Goal: Task Accomplishment & Management: Complete application form

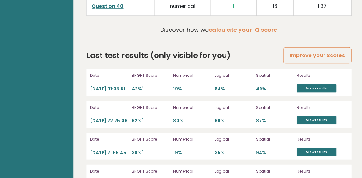
click at [322, 48] on link "Improve your Scores" at bounding box center [315, 56] width 67 height 16
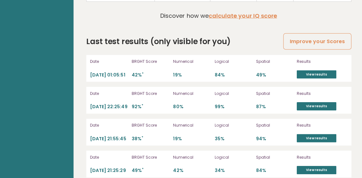
scroll to position [1800, 0]
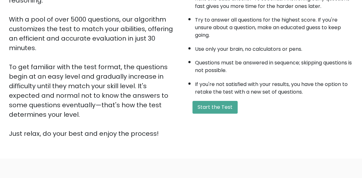
scroll to position [141, 0]
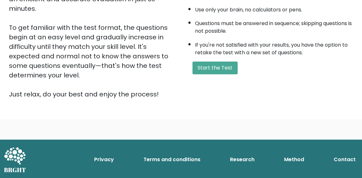
click at [215, 65] on button "Start the Test" at bounding box center [214, 68] width 45 height 13
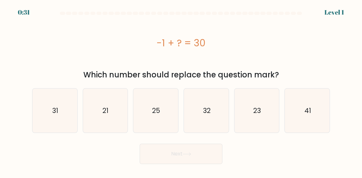
click at [52, 121] on icon "31" at bounding box center [55, 111] width 44 height 44
click at [181, 91] on input "a. 31" at bounding box center [181, 90] width 0 height 2
radio input "true"
click at [205, 157] on button "Next" at bounding box center [181, 154] width 83 height 20
click at [188, 163] on button "Next" at bounding box center [181, 154] width 83 height 20
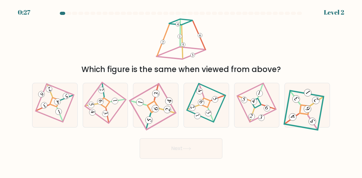
click at [186, 151] on icon at bounding box center [187, 148] width 9 height 3
click at [252, 106] on icon at bounding box center [256, 105] width 30 height 35
click at [181, 91] on input "e." at bounding box center [181, 90] width 0 height 2
radio input "true"
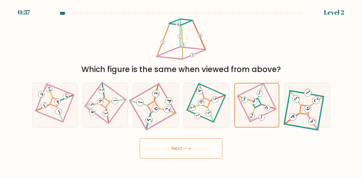
click at [204, 157] on button "Next" at bounding box center [181, 149] width 83 height 20
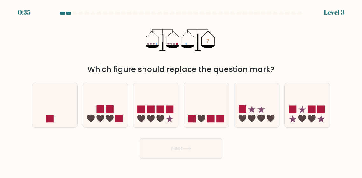
click at [182, 153] on button "Next" at bounding box center [181, 149] width 83 height 20
click at [50, 120] on icon at bounding box center [54, 105] width 45 height 37
click at [181, 91] on input "a." at bounding box center [181, 90] width 0 height 2
radio input "true"
click at [191, 150] on icon at bounding box center [187, 149] width 8 height 3
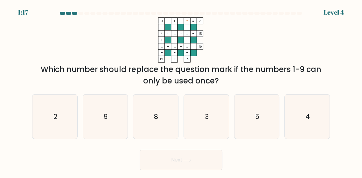
click at [264, 125] on icon "5" at bounding box center [256, 117] width 44 height 44
click at [181, 91] on input "e. 5" at bounding box center [181, 90] width 0 height 2
radio input "true"
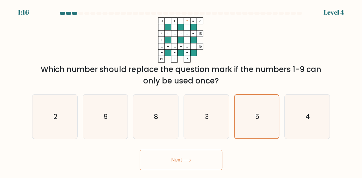
click at [197, 167] on button "Next" at bounding box center [181, 160] width 83 height 20
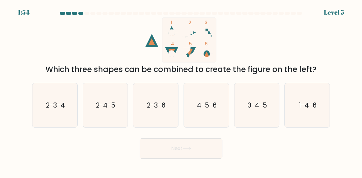
click at [284, 113] on div "1-4-6" at bounding box center [306, 105] width 45 height 45
click at [181, 91] on input "f. 1-4-6" at bounding box center [181, 90] width 0 height 2
radio input "true"
click at [195, 159] on button "Next" at bounding box center [181, 149] width 83 height 20
click at [175, 154] on button "Next" at bounding box center [181, 149] width 83 height 20
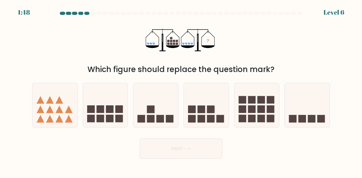
click at [256, 112] on icon at bounding box center [256, 105] width 45 height 37
click at [181, 91] on input "e." at bounding box center [181, 90] width 0 height 2
radio input "true"
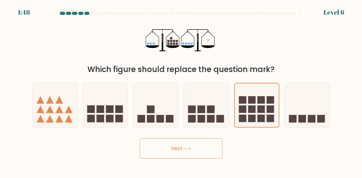
click at [201, 155] on button "Next" at bounding box center [181, 149] width 83 height 20
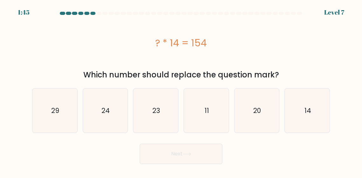
click at [168, 159] on button "Next" at bounding box center [181, 154] width 83 height 20
click at [204, 118] on icon "11" at bounding box center [206, 111] width 44 height 44
click at [181, 91] on input "d. 11" at bounding box center [181, 90] width 0 height 2
radio input "true"
click at [201, 151] on button "Next" at bounding box center [181, 154] width 83 height 20
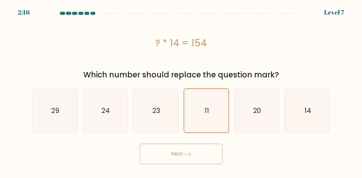
click at [187, 153] on icon at bounding box center [187, 154] width 9 height 3
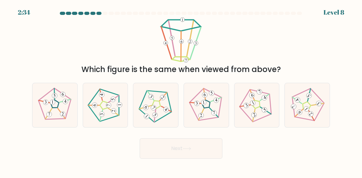
click at [158, 122] on icon at bounding box center [155, 105] width 35 height 35
click at [181, 91] on input "c." at bounding box center [181, 90] width 0 height 2
radio input "true"
click at [195, 159] on button "Next" at bounding box center [181, 149] width 83 height 20
click at [191, 151] on icon at bounding box center [187, 148] width 9 height 3
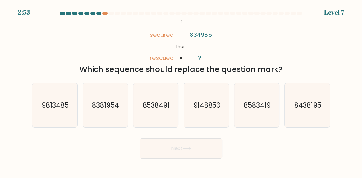
click at [54, 110] on text "9813485" at bounding box center [55, 105] width 27 height 9
click at [181, 91] on input "a. 9813485" at bounding box center [181, 90] width 0 height 2
radio input "true"
click at [179, 159] on button "Next" at bounding box center [181, 149] width 83 height 20
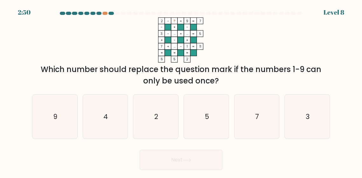
click at [99, 125] on icon "4" at bounding box center [105, 117] width 44 height 44
click at [181, 91] on input "b. 4" at bounding box center [181, 90] width 0 height 2
radio input "true"
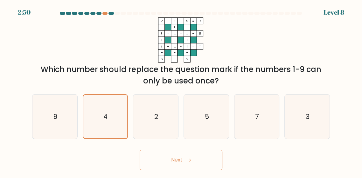
click at [177, 170] on button "Next" at bounding box center [181, 160] width 83 height 20
click at [187, 170] on button "Next" at bounding box center [181, 160] width 83 height 20
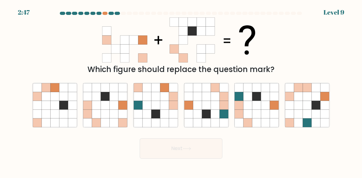
click at [165, 159] on button "Next" at bounding box center [181, 149] width 83 height 20
click at [111, 119] on icon at bounding box center [114, 114] width 9 height 9
click at [181, 91] on input "b." at bounding box center [181, 90] width 0 height 2
radio input "true"
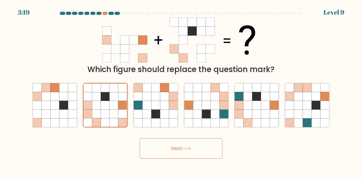
click at [173, 157] on button "Next" at bounding box center [181, 149] width 83 height 20
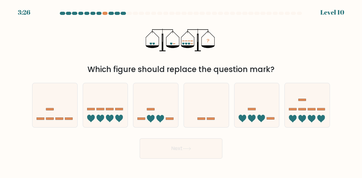
click at [89, 111] on rect at bounding box center [91, 109] width 8 height 2
click at [181, 91] on input "b." at bounding box center [181, 90] width 0 height 2
radio input "true"
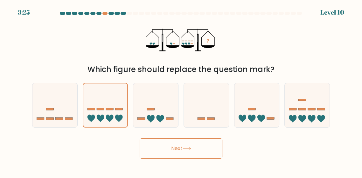
click at [173, 155] on button "Next" at bounding box center [181, 149] width 83 height 20
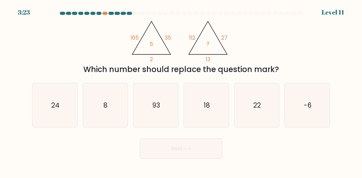
click at [101, 119] on icon "8" at bounding box center [105, 105] width 44 height 44
click at [181, 91] on input "b. 8" at bounding box center [181, 90] width 0 height 2
radio input "true"
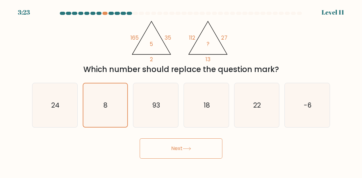
click at [173, 155] on button "Next" at bounding box center [181, 149] width 83 height 20
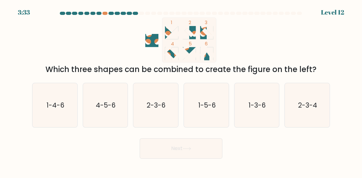
click at [305, 110] on text "2-3-4" at bounding box center [307, 105] width 19 height 9
click at [181, 91] on input "f. 2-3-4" at bounding box center [181, 90] width 0 height 2
radio input "true"
click at [203, 156] on button "Next" at bounding box center [181, 149] width 83 height 20
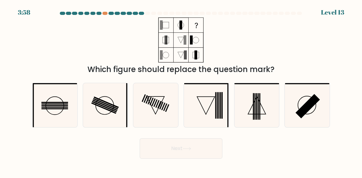
click at [207, 117] on icon at bounding box center [206, 105] width 44 height 44
click at [181, 91] on input "d." at bounding box center [181, 90] width 0 height 2
radio input "true"
click at [197, 159] on button "Next" at bounding box center [181, 149] width 83 height 20
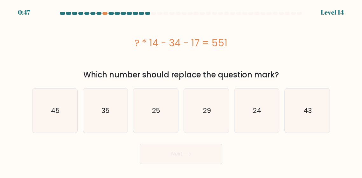
click at [52, 117] on icon "45" at bounding box center [55, 111] width 44 height 44
click at [181, 91] on input "a. 45" at bounding box center [181, 90] width 0 height 2
radio input "true"
click at [173, 157] on button "Next" at bounding box center [181, 154] width 83 height 20
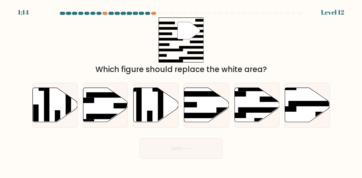
click at [254, 113] on rect at bounding box center [262, 110] width 49 height 5
click at [181, 91] on input "e." at bounding box center [181, 90] width 0 height 2
radio input "true"
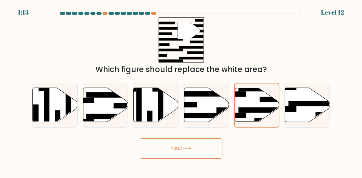
click at [209, 158] on button "Next" at bounding box center [181, 149] width 83 height 20
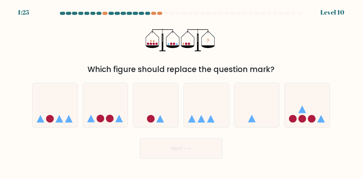
click at [212, 118] on icon at bounding box center [206, 105] width 45 height 37
click at [181, 91] on input "d." at bounding box center [181, 90] width 0 height 2
radio input "true"
click at [184, 151] on icon at bounding box center [187, 148] width 9 height 3
click at [197, 158] on button "Next" at bounding box center [181, 149] width 83 height 20
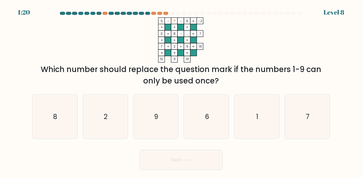
click at [244, 136] on icon "1" at bounding box center [256, 117] width 44 height 44
click at [181, 91] on input "e. 1" at bounding box center [181, 90] width 0 height 2
radio input "true"
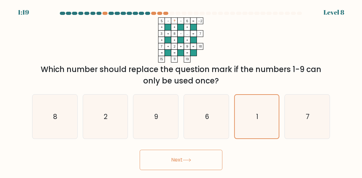
click at [200, 170] on button "Next" at bounding box center [181, 160] width 83 height 20
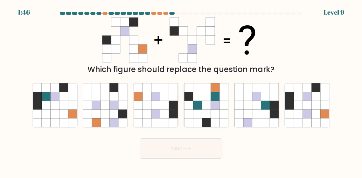
click at [308, 128] on icon at bounding box center [307, 123] width 9 height 9
click at [181, 91] on input "f." at bounding box center [181, 90] width 0 height 2
radio input "true"
click at [195, 159] on button "Next" at bounding box center [181, 149] width 83 height 20
click at [180, 154] on button "Next" at bounding box center [181, 149] width 83 height 20
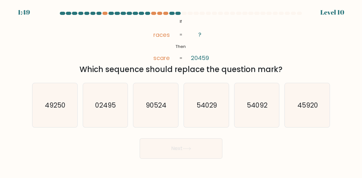
click at [254, 106] on icon "54092" at bounding box center [256, 105] width 44 height 44
click at [181, 91] on input "e. 54092" at bounding box center [181, 90] width 0 height 2
radio input "true"
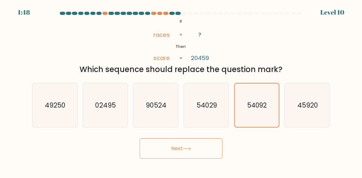
click at [201, 158] on button "Next" at bounding box center [181, 149] width 83 height 20
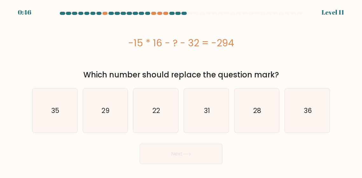
click at [159, 117] on icon "22" at bounding box center [156, 111] width 44 height 44
click at [181, 91] on input "c. 22" at bounding box center [181, 90] width 0 height 2
radio input "true"
click at [157, 160] on button "Next" at bounding box center [181, 154] width 83 height 20
click at [175, 158] on button "Next" at bounding box center [181, 154] width 83 height 20
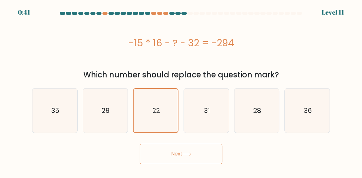
click at [174, 163] on button "Next" at bounding box center [181, 154] width 83 height 20
click at [187, 157] on button "Next" at bounding box center [181, 154] width 83 height 20
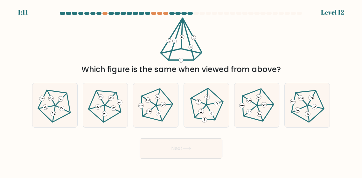
click at [103, 112] on icon at bounding box center [104, 105] width 35 height 35
click at [181, 91] on input "b." at bounding box center [181, 90] width 0 height 2
radio input "true"
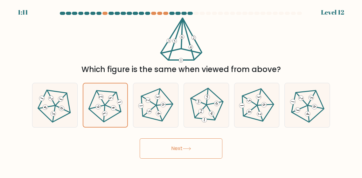
click at [181, 158] on button "Next" at bounding box center [181, 149] width 83 height 20
click at [179, 159] on button "Next" at bounding box center [181, 149] width 83 height 20
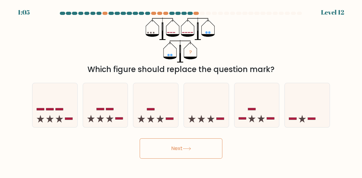
click at [211, 159] on button "Next" at bounding box center [181, 149] width 83 height 20
click at [199, 124] on icon at bounding box center [206, 105] width 45 height 37
click at [181, 91] on input "d." at bounding box center [181, 90] width 0 height 2
radio input "true"
click at [179, 159] on button "Next" at bounding box center [181, 149] width 83 height 20
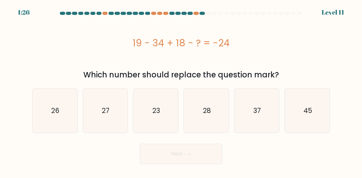
click at [113, 122] on icon "27" at bounding box center [105, 111] width 44 height 44
click at [181, 91] on input "b. 27" at bounding box center [181, 90] width 0 height 2
radio input "true"
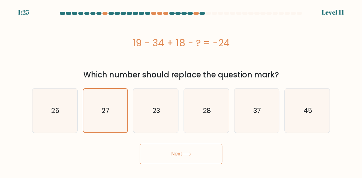
click at [183, 152] on button "Next" at bounding box center [181, 154] width 83 height 20
click at [171, 154] on button "Next" at bounding box center [181, 154] width 83 height 20
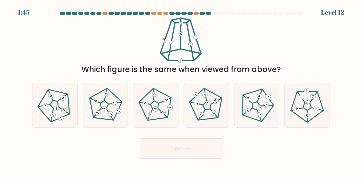
click at [109, 118] on icon at bounding box center [104, 105] width 35 height 35
click at [181, 91] on input "b." at bounding box center [181, 90] width 0 height 2
radio input "true"
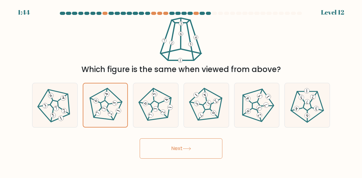
click at [197, 155] on button "Next" at bounding box center [181, 149] width 83 height 20
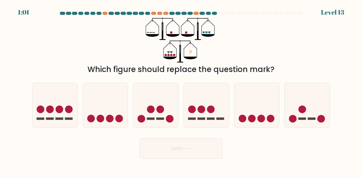
click at [166, 122] on icon at bounding box center [155, 105] width 45 height 37
click at [181, 91] on input "c." at bounding box center [181, 90] width 0 height 2
radio input "true"
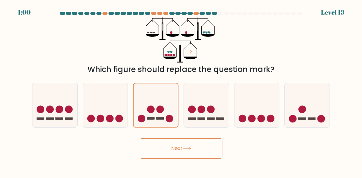
click at [189, 153] on button "Next" at bounding box center [181, 149] width 83 height 20
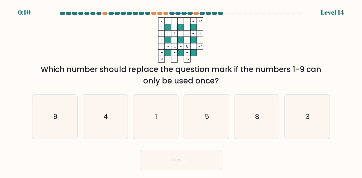
click at [302, 130] on icon "3" at bounding box center [307, 117] width 44 height 44
click at [181, 91] on input "f. 3" at bounding box center [181, 90] width 0 height 2
radio input "true"
click at [218, 166] on button "Next" at bounding box center [181, 160] width 83 height 20
click at [193, 168] on button "Next" at bounding box center [181, 160] width 83 height 20
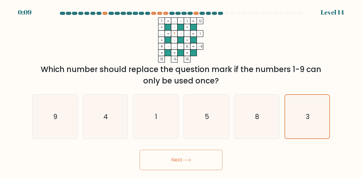
click at [184, 170] on button "Next" at bounding box center [181, 160] width 83 height 20
click at [173, 170] on button "Next" at bounding box center [181, 160] width 83 height 20
click at [169, 168] on button "Next" at bounding box center [181, 160] width 83 height 20
click at [174, 170] on button "Next" at bounding box center [181, 160] width 83 height 20
click at [176, 169] on button "Next" at bounding box center [181, 160] width 83 height 20
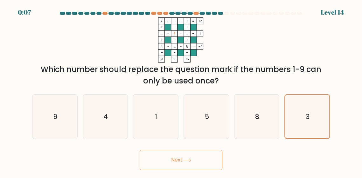
click at [157, 170] on button "Next" at bounding box center [181, 160] width 83 height 20
click at [169, 170] on button "Next" at bounding box center [181, 160] width 83 height 20
click at [171, 170] on button "Next" at bounding box center [181, 160] width 83 height 20
click at [173, 170] on button "Next" at bounding box center [181, 160] width 83 height 20
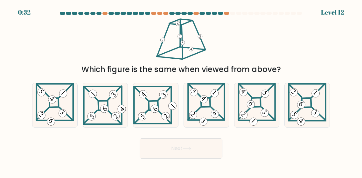
click at [299, 121] on icon at bounding box center [307, 105] width 38 height 44
click at [181, 91] on input "f." at bounding box center [181, 90] width 0 height 2
radio input "true"
click at [191, 151] on button "Next" at bounding box center [181, 149] width 83 height 20
click at [196, 159] on button "Next" at bounding box center [181, 149] width 83 height 20
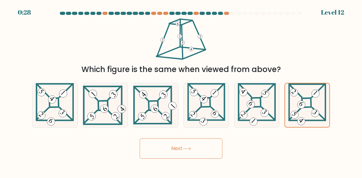
click at [198, 156] on button "Next" at bounding box center [181, 149] width 83 height 20
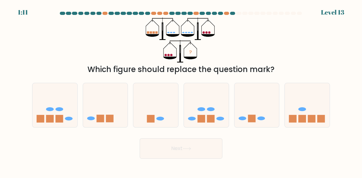
click at [179, 157] on button "Next" at bounding box center [181, 149] width 83 height 20
click at [244, 123] on icon at bounding box center [256, 105] width 45 height 37
click at [181, 91] on input "e." at bounding box center [181, 90] width 0 height 2
radio input "true"
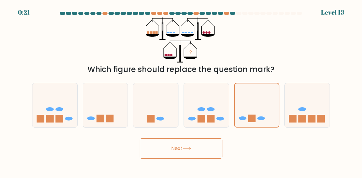
click at [179, 159] on button "Next" at bounding box center [181, 149] width 83 height 20
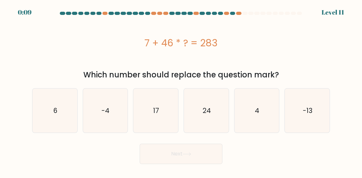
click at [43, 130] on icon "6" at bounding box center [55, 111] width 44 height 44
click at [181, 91] on input "a. 6" at bounding box center [181, 90] width 0 height 2
radio input "true"
click at [161, 164] on button "Next" at bounding box center [181, 154] width 83 height 20
click at [183, 157] on button "Next" at bounding box center [181, 154] width 83 height 20
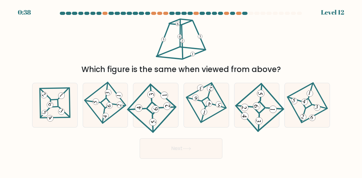
click at [168, 118] on icon at bounding box center [155, 105] width 41 height 35
click at [181, 91] on input "c." at bounding box center [181, 90] width 0 height 2
radio input "true"
click at [181, 159] on button "Next" at bounding box center [181, 149] width 83 height 20
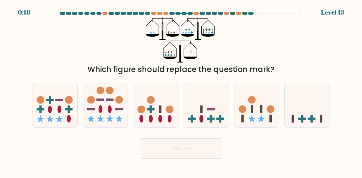
click at [207, 123] on icon at bounding box center [206, 105] width 45 height 37
click at [181, 91] on input "d." at bounding box center [181, 90] width 0 height 2
radio input "true"
click at [191, 159] on button "Next" at bounding box center [181, 149] width 83 height 20
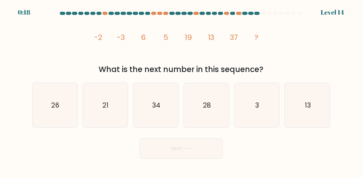
click at [144, 110] on icon "34" at bounding box center [156, 105] width 44 height 44
click at [181, 91] on input "c. 34" at bounding box center [181, 90] width 0 height 2
radio input "true"
click at [182, 159] on button "Next" at bounding box center [181, 149] width 83 height 20
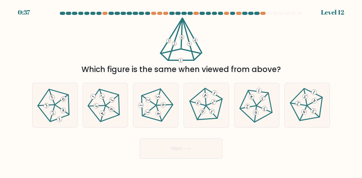
click at [109, 121] on icon at bounding box center [104, 105] width 35 height 35
click at [181, 91] on input "b." at bounding box center [181, 90] width 0 height 2
radio input "true"
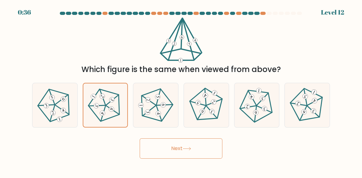
click at [191, 150] on icon at bounding box center [187, 149] width 8 height 3
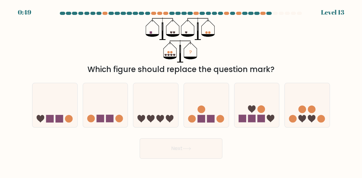
click at [98, 114] on icon at bounding box center [105, 105] width 45 height 37
click at [181, 91] on input "b." at bounding box center [181, 90] width 0 height 2
radio input "true"
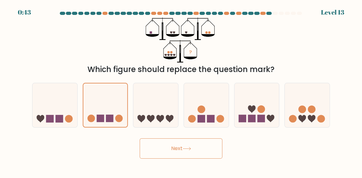
click at [181, 159] on button "Next" at bounding box center [181, 149] width 83 height 20
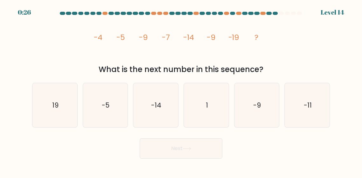
click at [155, 110] on text "-14" at bounding box center [156, 105] width 10 height 9
click at [181, 91] on input "c. -14" at bounding box center [181, 90] width 0 height 2
radio input "true"
click at [182, 156] on button "Next" at bounding box center [181, 149] width 83 height 20
click at [167, 153] on button "Next" at bounding box center [181, 149] width 83 height 20
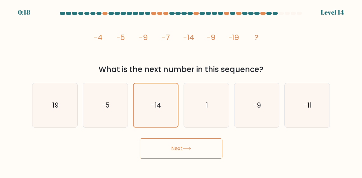
click at [178, 158] on button "Next" at bounding box center [181, 149] width 83 height 20
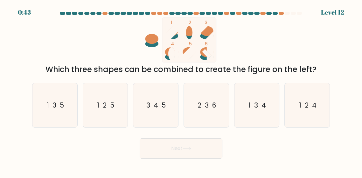
click at [45, 119] on icon "1-3-5" at bounding box center [55, 105] width 44 height 44
click at [181, 91] on input "a. 1-3-5" at bounding box center [181, 90] width 0 height 2
radio input "true"
click at [167, 153] on button "Next" at bounding box center [181, 149] width 83 height 20
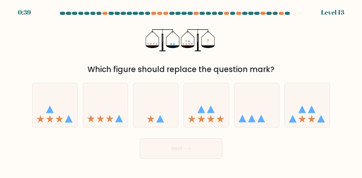
click at [50, 113] on icon at bounding box center [50, 110] width 8 height 8
click at [181, 91] on input "a." at bounding box center [181, 90] width 0 height 2
radio input "true"
click at [167, 158] on button "Next" at bounding box center [181, 149] width 83 height 20
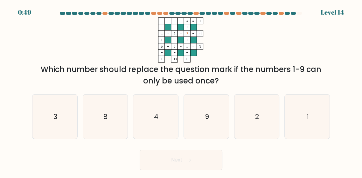
click at [310, 125] on icon "1" at bounding box center [307, 117] width 44 height 44
click at [181, 91] on input "f. 1" at bounding box center [181, 90] width 0 height 2
radio input "true"
click at [209, 170] on button "Next" at bounding box center [181, 160] width 83 height 20
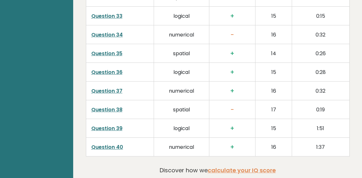
scroll to position [1629, 0]
click at [183, 82] on td "numerical" at bounding box center [181, 91] width 55 height 19
click at [114, 87] on td "Question 37" at bounding box center [120, 91] width 68 height 19
click at [107, 87] on link "Question 37" at bounding box center [106, 90] width 31 height 7
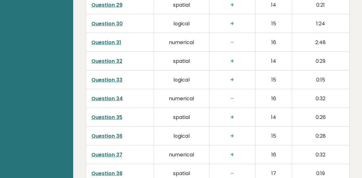
scroll to position [1566, 0]
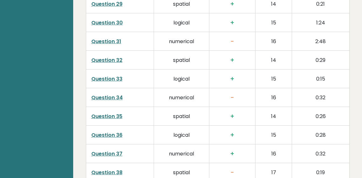
click at [100, 94] on link "Question 34" at bounding box center [106, 97] width 31 height 7
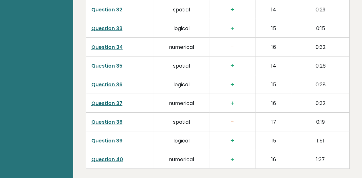
click at [91, 156] on link "Question 40" at bounding box center [107, 159] width 32 height 7
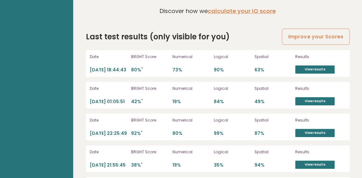
scroll to position [1789, 0]
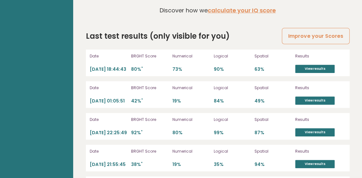
click at [98, 66] on p "[DATE] 18:44:43" at bounding box center [109, 69] width 38 height 6
click at [326, 65] on link "View results" at bounding box center [314, 69] width 39 height 8
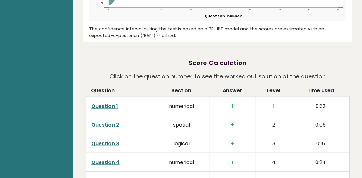
scroll to position [934, 0]
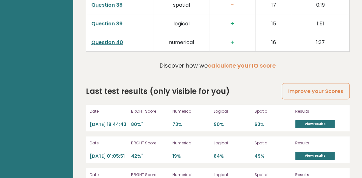
click at [330, 120] on link "View results" at bounding box center [314, 124] width 39 height 8
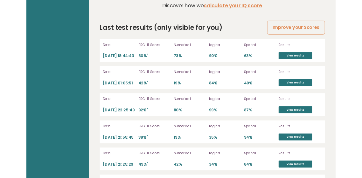
scroll to position [1795, 0]
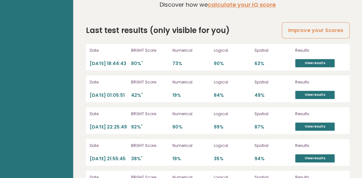
click at [331, 91] on link "View results" at bounding box center [314, 95] width 39 height 8
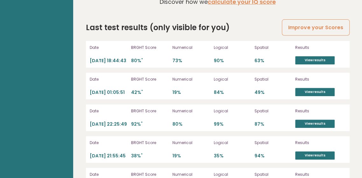
scroll to position [1796, 0]
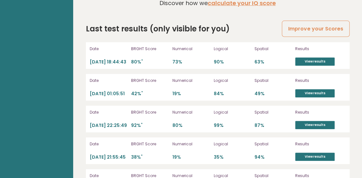
click at [318, 121] on link "View results" at bounding box center [314, 125] width 39 height 8
click at [331, 58] on link "View results" at bounding box center [314, 62] width 39 height 8
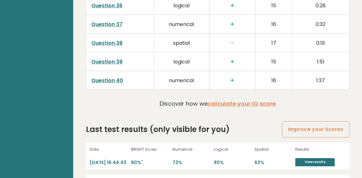
click at [315, 158] on link "View results" at bounding box center [314, 162] width 39 height 8
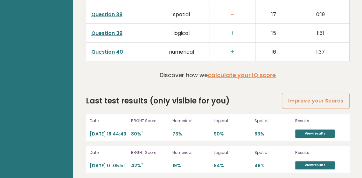
scroll to position [1726, 0]
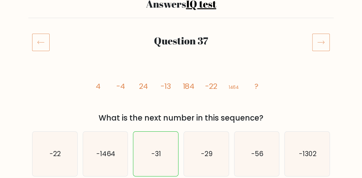
scroll to position [56, 0]
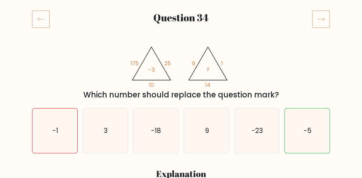
scroll to position [78, 0]
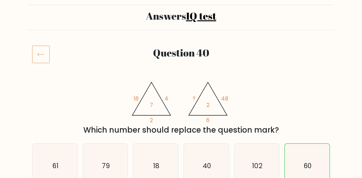
scroll to position [43, 0]
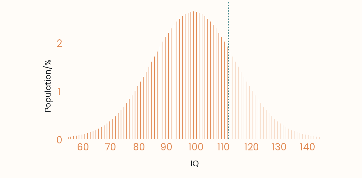
scroll to position [124, 0]
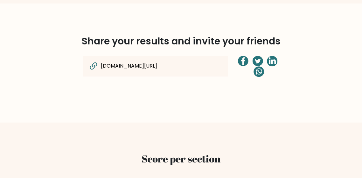
scroll to position [484, 0]
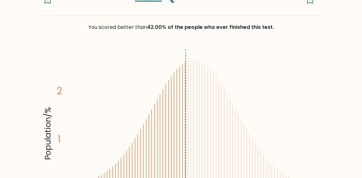
scroll to position [74, 0]
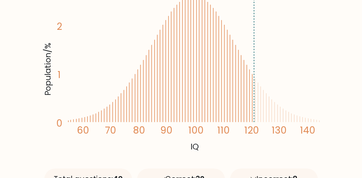
scroll to position [145, 0]
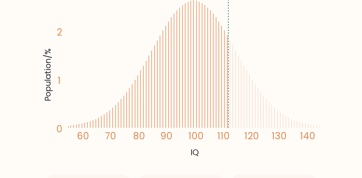
scroll to position [139, 0]
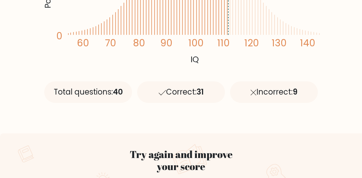
scroll to position [209, 0]
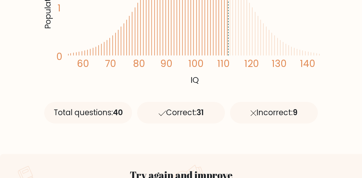
click at [299, 119] on div "Incorrect: 9" at bounding box center [274, 113] width 88 height 22
click at [305, 113] on div "Incorrect: 9" at bounding box center [274, 113] width 88 height 22
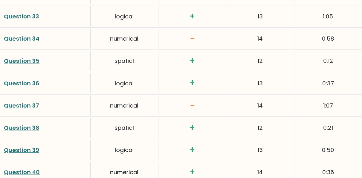
scroll to position [1627, 0]
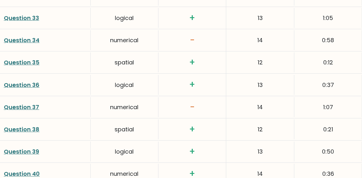
click at [23, 107] on link "Question 37" at bounding box center [21, 107] width 35 height 8
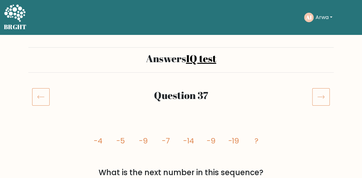
click at [323, 97] on icon at bounding box center [321, 96] width 7 height 3
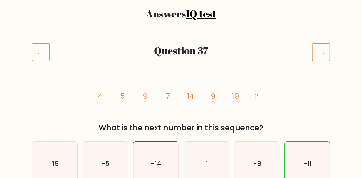
scroll to position [47, 0]
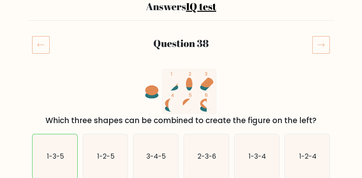
scroll to position [52, 0]
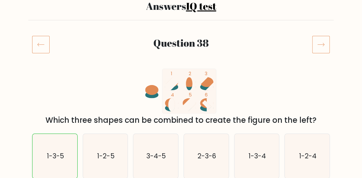
click at [324, 49] on icon at bounding box center [321, 45] width 18 height 18
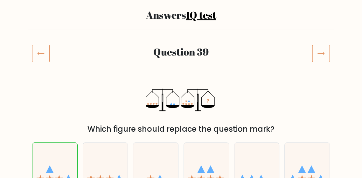
scroll to position [44, 0]
click at [326, 55] on icon at bounding box center [321, 53] width 18 height 18
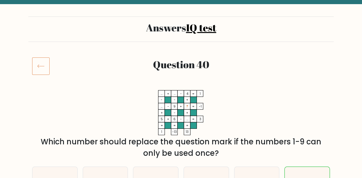
scroll to position [31, 0]
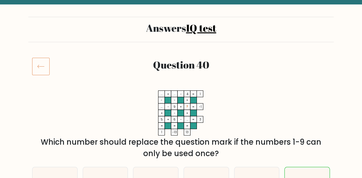
click at [36, 65] on icon at bounding box center [40, 67] width 17 height 18
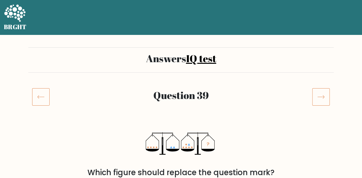
click at [40, 93] on icon at bounding box center [40, 97] width 17 height 18
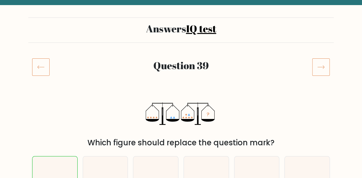
scroll to position [31, 0]
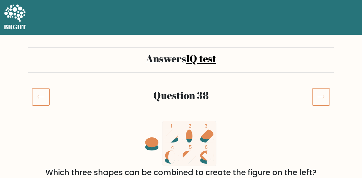
click at [33, 105] on icon at bounding box center [40, 97] width 17 height 18
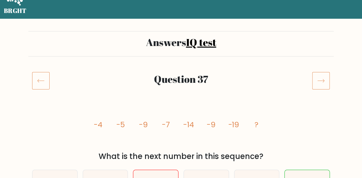
scroll to position [28, 0]
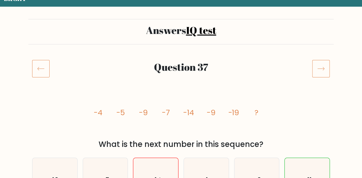
click at [46, 67] on icon at bounding box center [40, 69] width 17 height 18
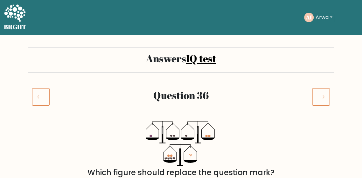
click at [36, 97] on icon at bounding box center [40, 97] width 17 height 18
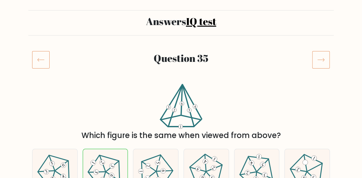
scroll to position [42, 0]
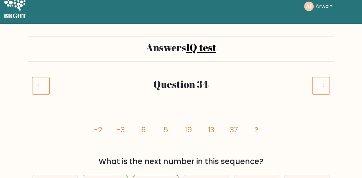
scroll to position [10, 0]
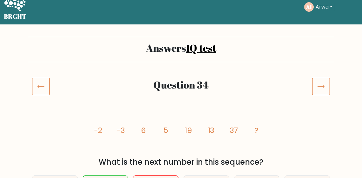
click at [34, 91] on icon at bounding box center [40, 87] width 17 height 18
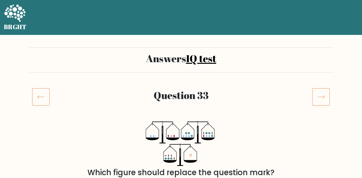
click at [33, 93] on icon at bounding box center [40, 97] width 17 height 18
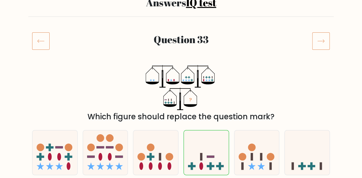
scroll to position [57, 0]
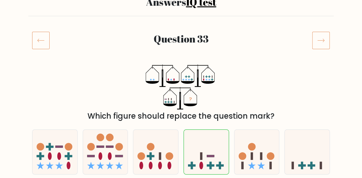
click at [32, 45] on rect at bounding box center [40, 40] width 17 height 17
click at [33, 45] on icon at bounding box center [40, 40] width 17 height 18
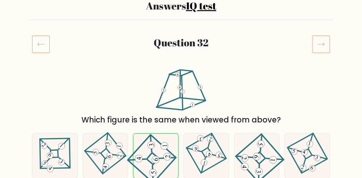
scroll to position [53, 0]
click at [36, 43] on icon at bounding box center [40, 44] width 17 height 18
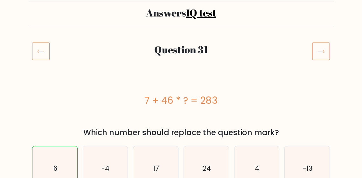
scroll to position [45, 0]
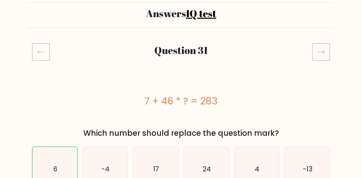
click at [42, 53] on icon at bounding box center [40, 52] width 17 height 18
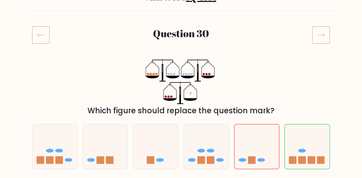
scroll to position [62, 0]
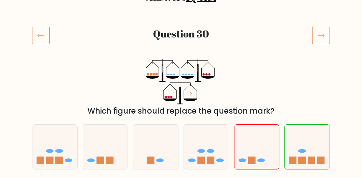
click at [45, 36] on icon at bounding box center [40, 35] width 17 height 18
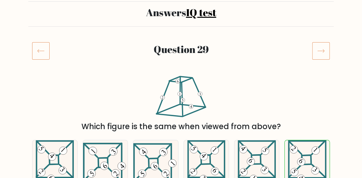
scroll to position [52, 0]
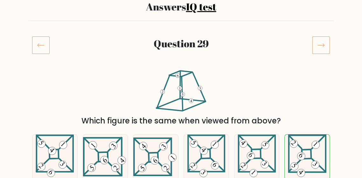
click at [36, 50] on icon at bounding box center [40, 45] width 17 height 18
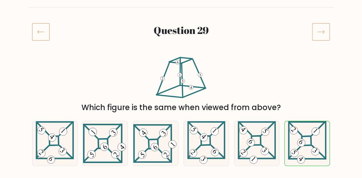
scroll to position [82, 0]
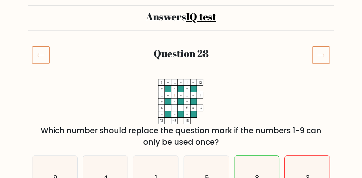
scroll to position [48, 0]
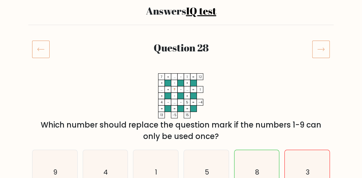
click at [36, 50] on icon at bounding box center [40, 49] width 17 height 18
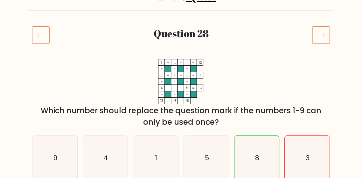
scroll to position [78, 0]
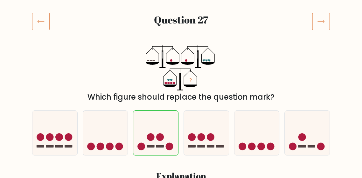
scroll to position [75, 0]
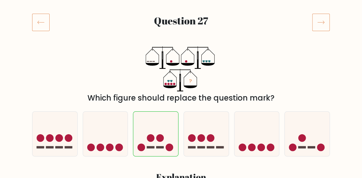
click at [35, 31] on rect at bounding box center [40, 22] width 17 height 17
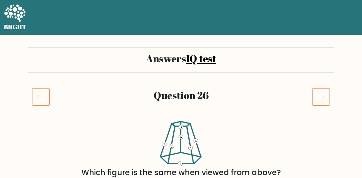
click at [40, 103] on icon at bounding box center [40, 97] width 17 height 18
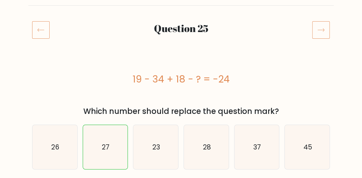
scroll to position [67, 0]
click at [45, 36] on icon at bounding box center [40, 30] width 17 height 18
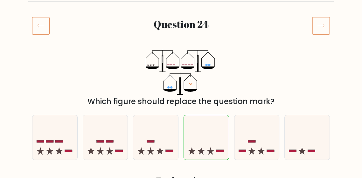
scroll to position [78, 0]
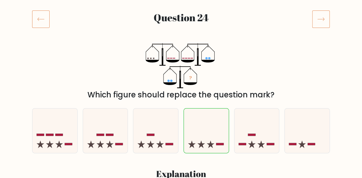
click at [43, 24] on icon at bounding box center [40, 19] width 17 height 18
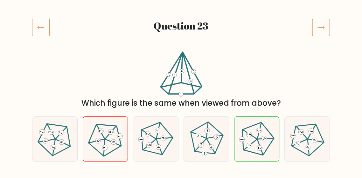
scroll to position [69, 0]
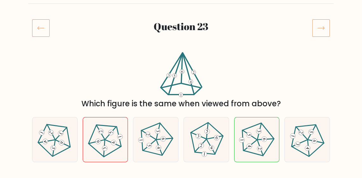
click at [40, 26] on icon at bounding box center [40, 28] width 17 height 18
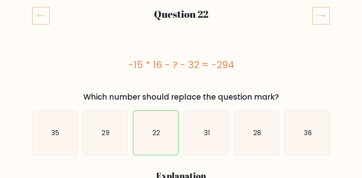
scroll to position [82, 0]
click at [46, 19] on icon at bounding box center [40, 15] width 17 height 18
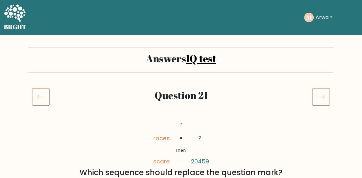
click at [321, 95] on icon at bounding box center [321, 97] width 18 height 18
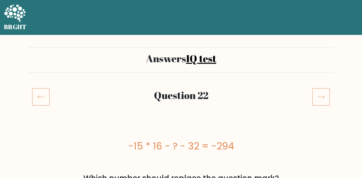
click at [318, 96] on icon at bounding box center [321, 97] width 18 height 18
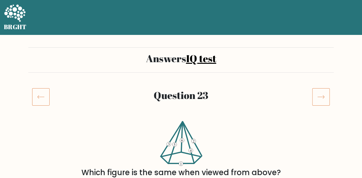
click at [317, 98] on icon at bounding box center [321, 97] width 18 height 18
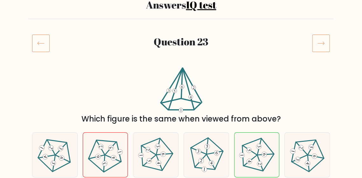
scroll to position [54, 0]
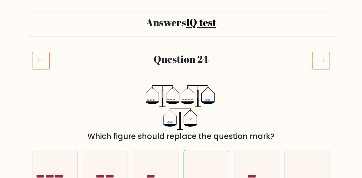
scroll to position [37, 0]
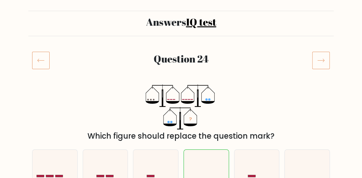
click at [326, 59] on icon at bounding box center [321, 61] width 18 height 18
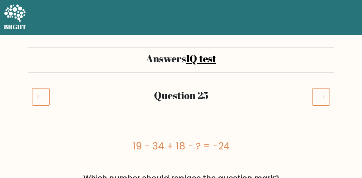
click at [322, 100] on icon at bounding box center [321, 97] width 18 height 18
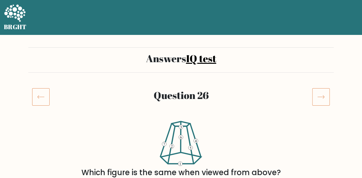
click at [321, 101] on icon at bounding box center [321, 97] width 18 height 18
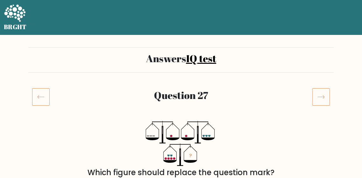
click at [326, 96] on icon at bounding box center [321, 97] width 18 height 18
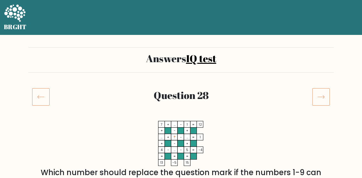
click at [327, 94] on icon at bounding box center [321, 97] width 18 height 18
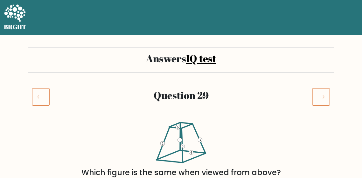
click at [329, 91] on icon at bounding box center [321, 97] width 18 height 18
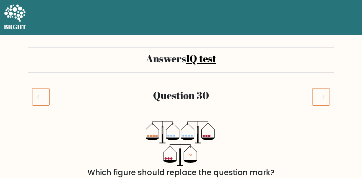
click at [323, 96] on icon at bounding box center [321, 97] width 18 height 18
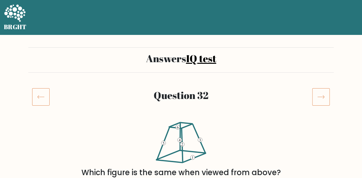
click at [325, 97] on icon at bounding box center [321, 97] width 18 height 18
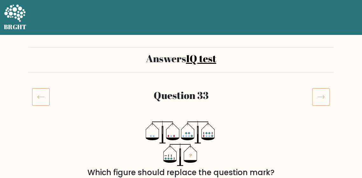
click at [325, 98] on icon at bounding box center [321, 97] width 18 height 18
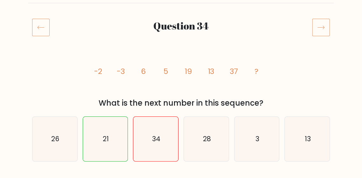
scroll to position [69, 0]
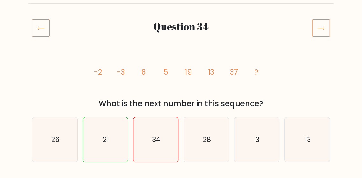
click at [315, 32] on icon at bounding box center [321, 28] width 18 height 18
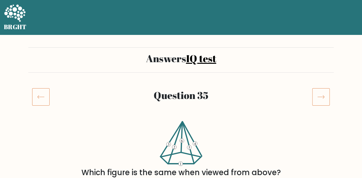
click at [316, 102] on icon at bounding box center [321, 97] width 18 height 18
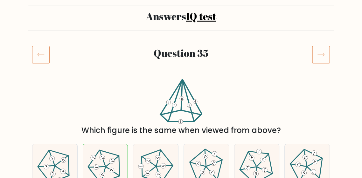
scroll to position [42, 0]
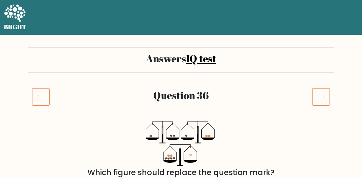
click at [321, 96] on icon at bounding box center [321, 97] width 18 height 18
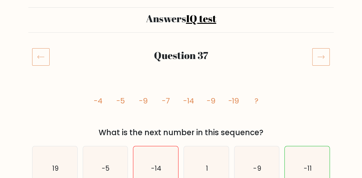
scroll to position [38, 0]
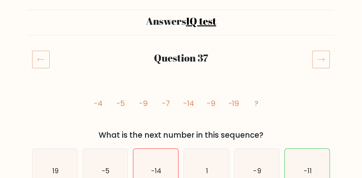
click at [321, 61] on icon at bounding box center [321, 60] width 18 height 18
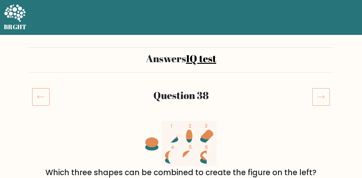
click at [326, 95] on icon at bounding box center [321, 97] width 18 height 18
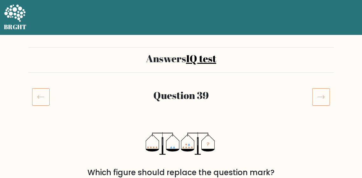
click at [325, 99] on icon at bounding box center [321, 97] width 18 height 18
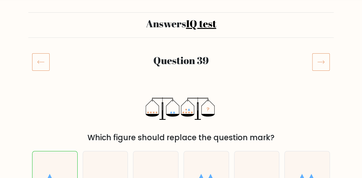
scroll to position [35, 0]
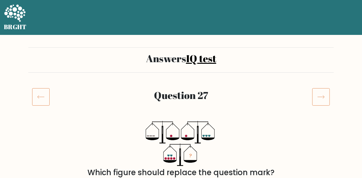
scroll to position [75, 0]
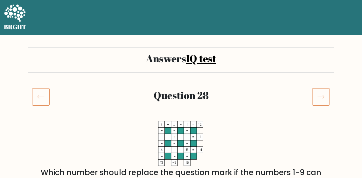
scroll to position [78, 0]
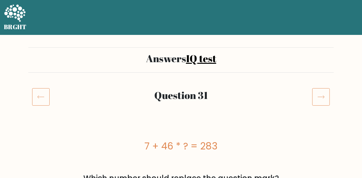
scroll to position [45, 0]
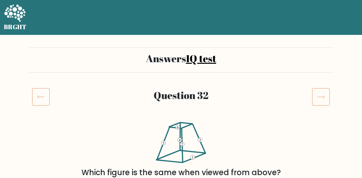
scroll to position [53, 0]
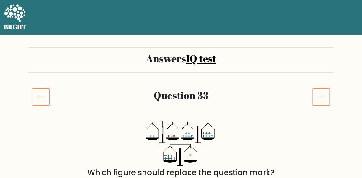
scroll to position [57, 0]
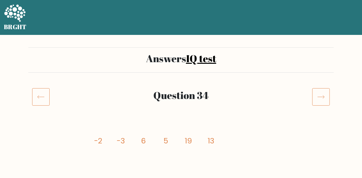
scroll to position [10, 0]
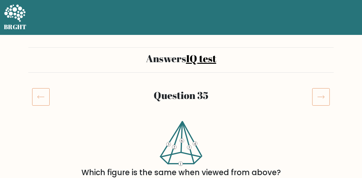
scroll to position [42, 0]
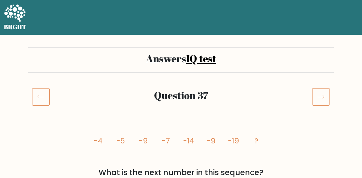
scroll to position [28, 0]
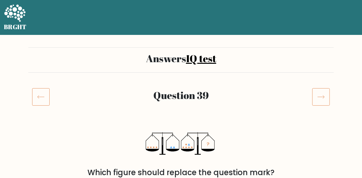
scroll to position [31, 0]
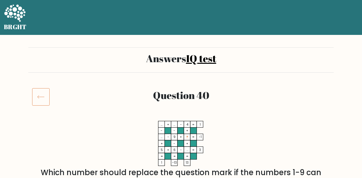
scroll to position [31, 0]
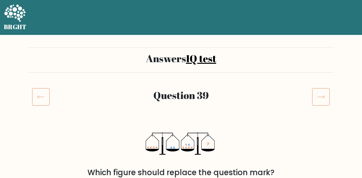
scroll to position [44, 0]
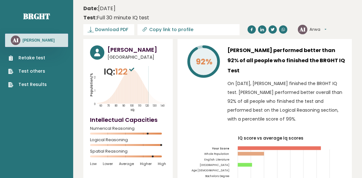
click at [40, 87] on link "Test Results" at bounding box center [27, 84] width 38 height 7
